Goal: Task Accomplishment & Management: Use online tool/utility

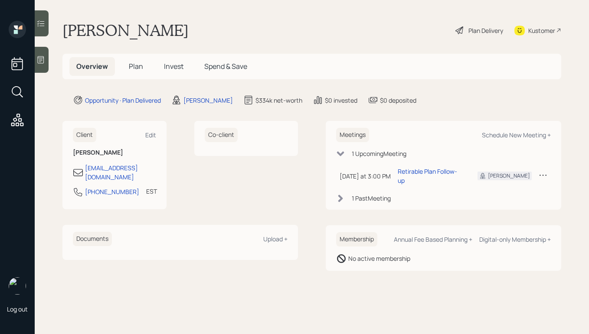
click at [45, 59] on icon at bounding box center [40, 60] width 9 height 9
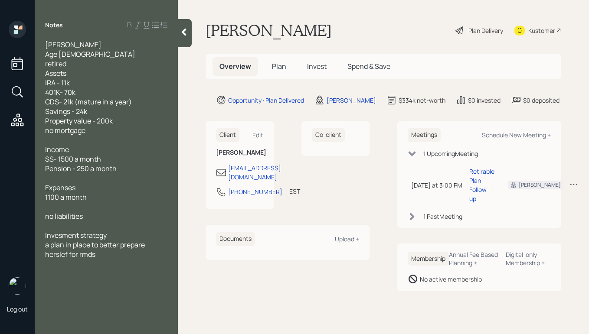
click at [464, 30] on div "Plan Delivery" at bounding box center [479, 30] width 49 height 19
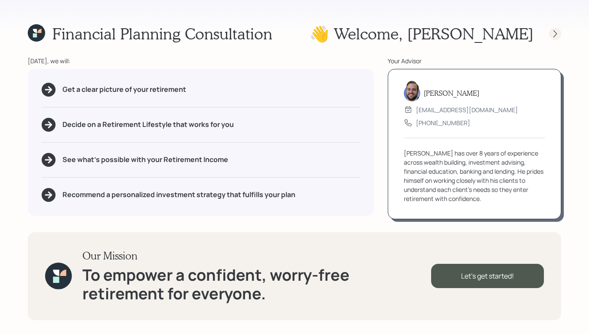
click at [551, 33] on icon at bounding box center [555, 33] width 9 height 9
